Goal: Use online tool/utility: Utilize a website feature to perform a specific function

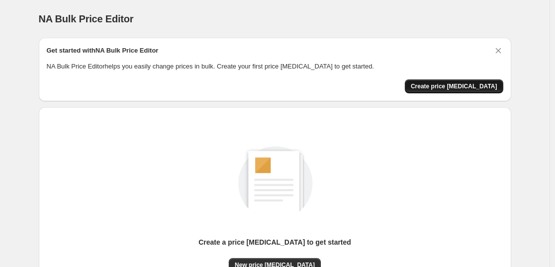
click at [464, 88] on span "Create price [MEDICAL_DATA]" at bounding box center [454, 87] width 86 height 8
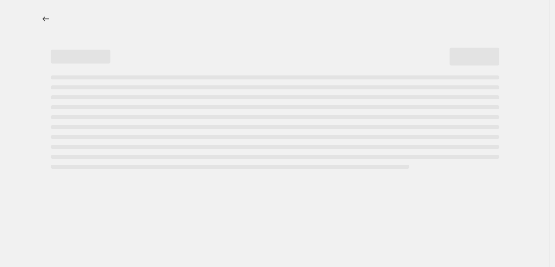
select select "percentage"
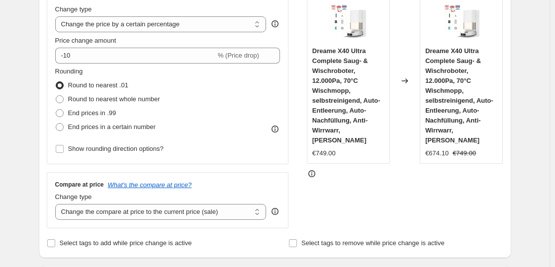
scroll to position [199, 0]
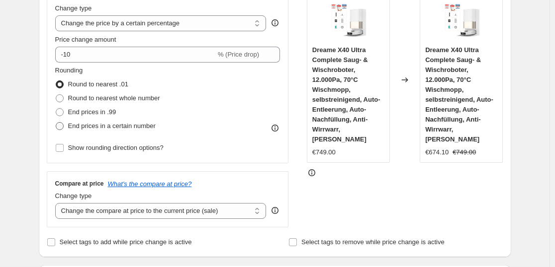
click at [62, 125] on span at bounding box center [60, 126] width 8 height 8
click at [56, 123] on input "End prices in a certain number" at bounding box center [56, 122] width 0 height 0
radio input "true"
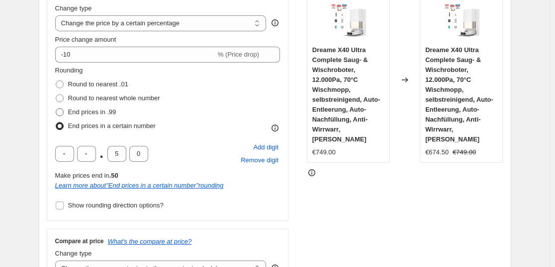
click at [63, 109] on span at bounding box center [60, 112] width 8 height 8
click at [56, 109] on input "End prices in .99" at bounding box center [56, 108] width 0 height 0
radio input "true"
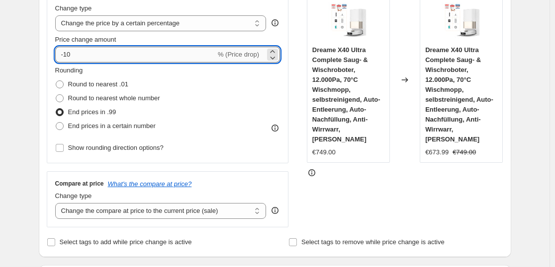
click at [104, 56] on input "-10" at bounding box center [135, 55] width 161 height 16
type input "-1"
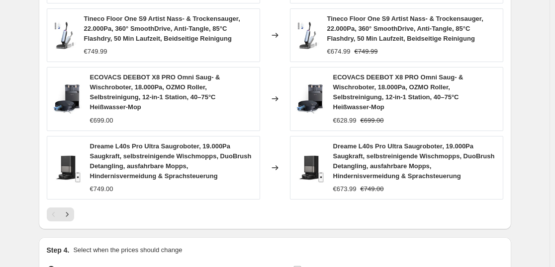
scroll to position [832, 0]
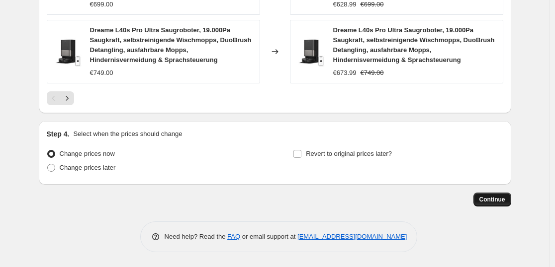
type input "-35"
click at [493, 198] on span "Continue" at bounding box center [492, 200] width 26 height 8
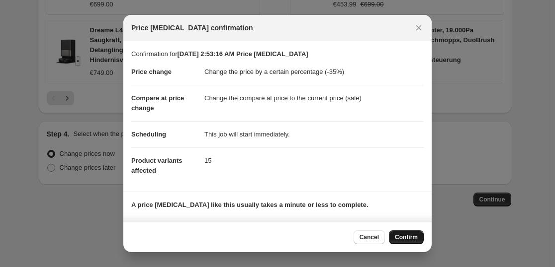
click at [397, 235] on span "Confirm" at bounding box center [406, 238] width 23 height 8
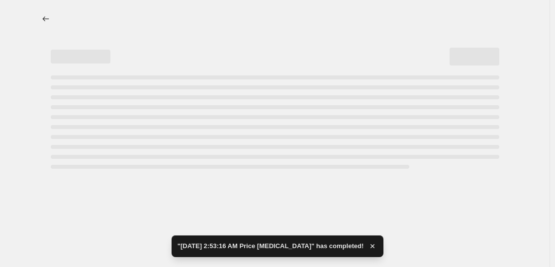
select select "percentage"
